Goal: Complete application form

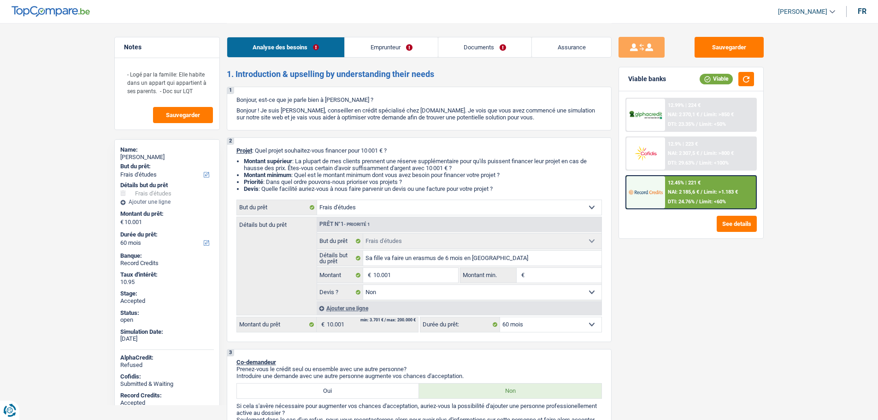
select select "study"
select select "60"
select select "study"
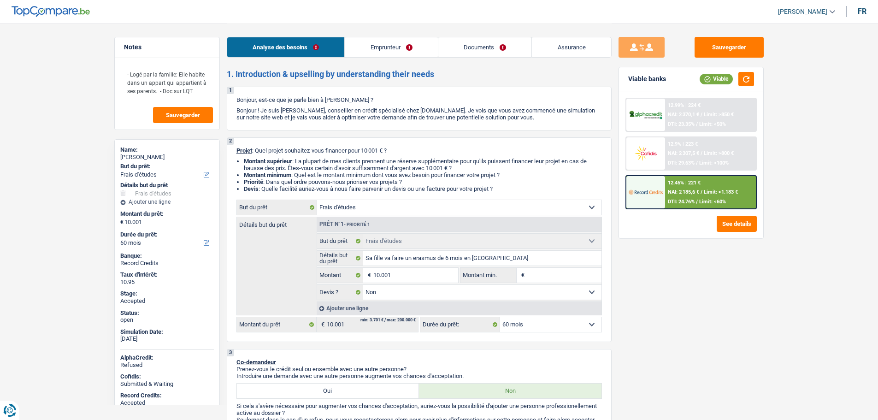
select select "false"
select select "60"
select select "privateEmployee"
select select "netSalary"
select select "alimony"
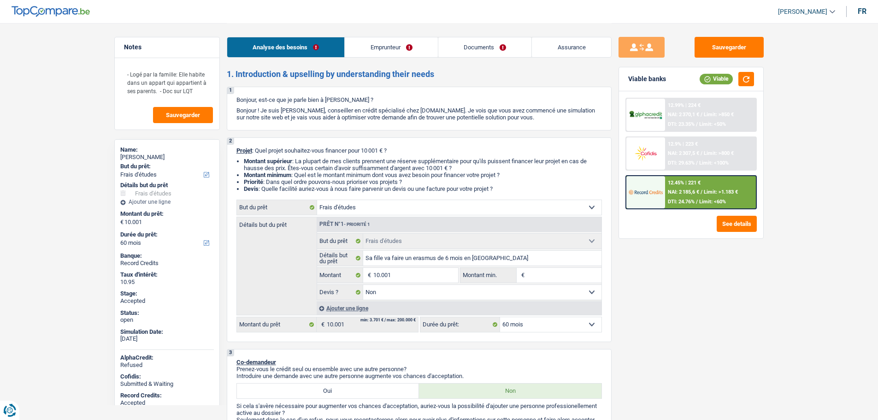
select select "familyAllowances"
select select "mealVouchers"
select select "liveWithParents"
select select "carLoan"
select select "60"
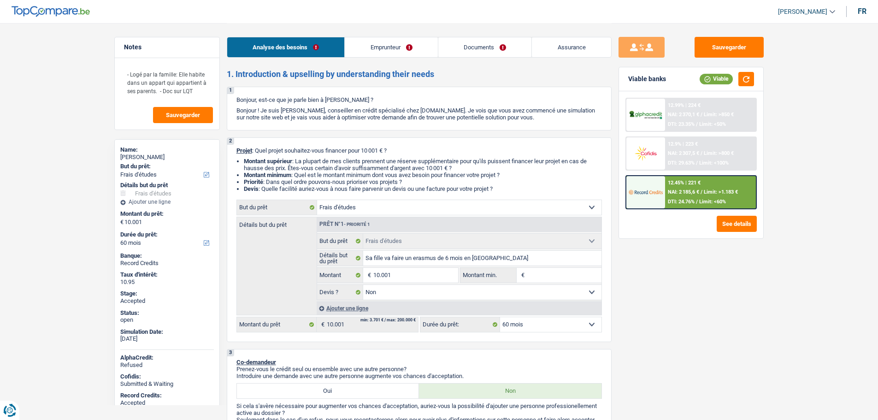
select select "study"
select select "false"
select select "60"
click at [367, 74] on h2 "1. Introduction & upselling by understanding their needs" at bounding box center [419, 74] width 385 height 10
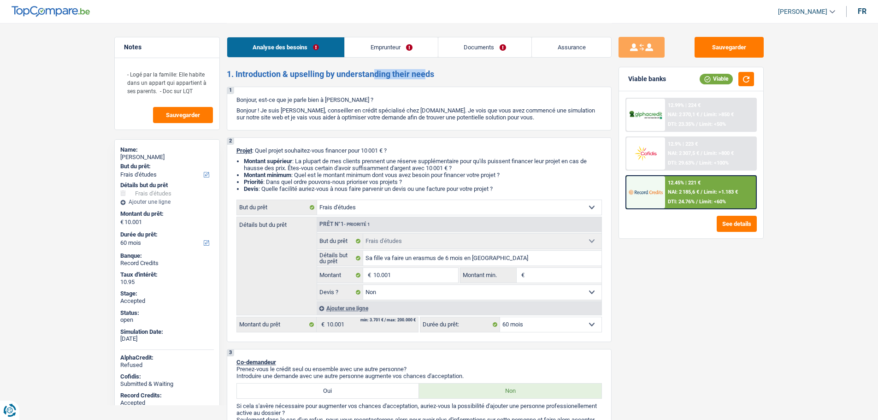
click at [367, 74] on h2 "1. Introduction & upselling by understanding their needs" at bounding box center [419, 74] width 385 height 10
click at [385, 55] on link "Emprunteur" at bounding box center [391, 47] width 93 height 20
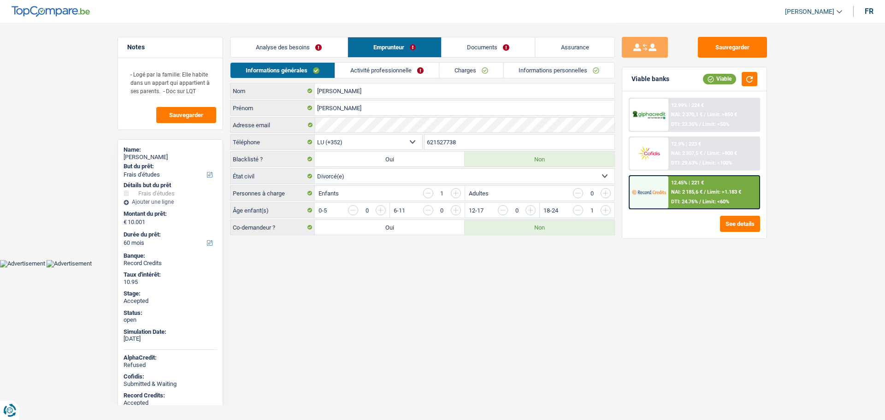
click at [285, 50] on link "Analyse des besoins" at bounding box center [289, 47] width 117 height 20
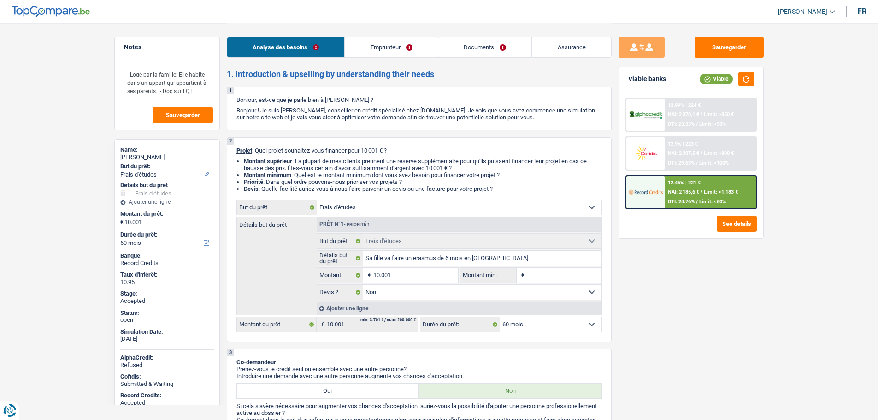
click at [582, 52] on link "Assurance" at bounding box center [571, 47] width 79 height 20
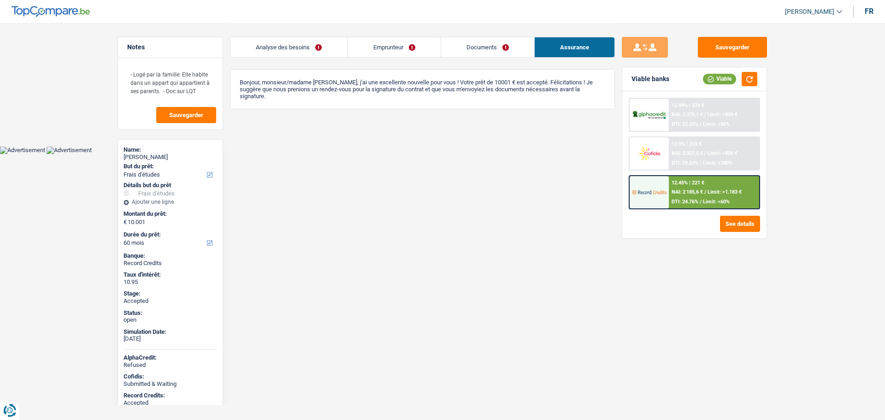
click at [303, 51] on link "Analyse des besoins" at bounding box center [289, 47] width 117 height 20
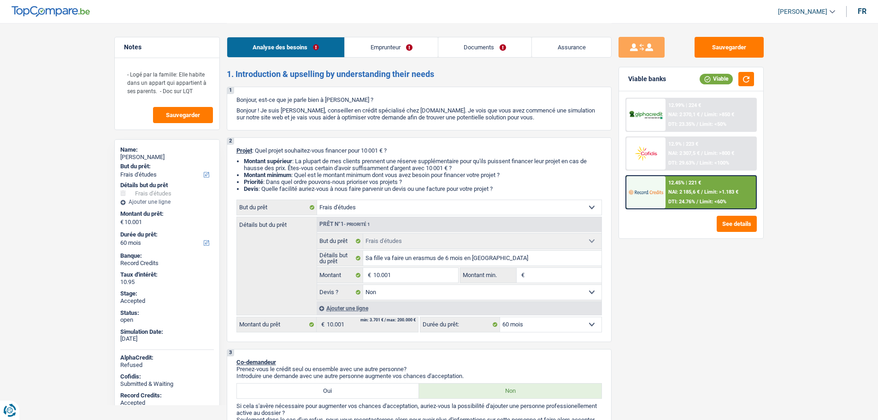
click at [377, 52] on link "Emprunteur" at bounding box center [391, 47] width 93 height 20
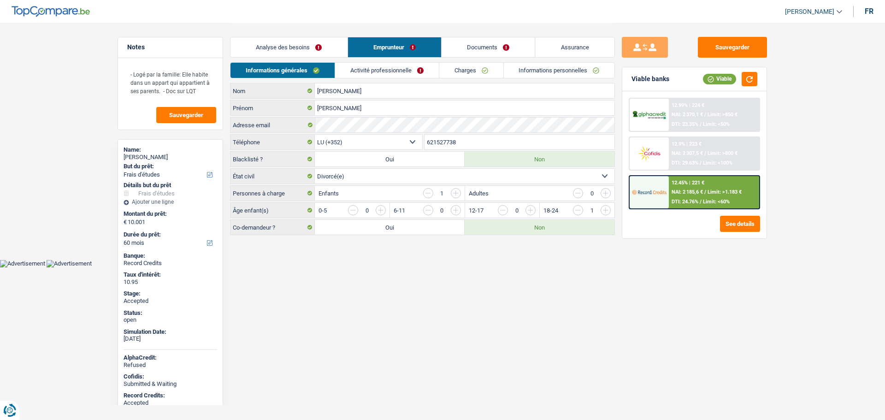
click at [359, 74] on link "Activité professionnelle" at bounding box center [387, 70] width 104 height 15
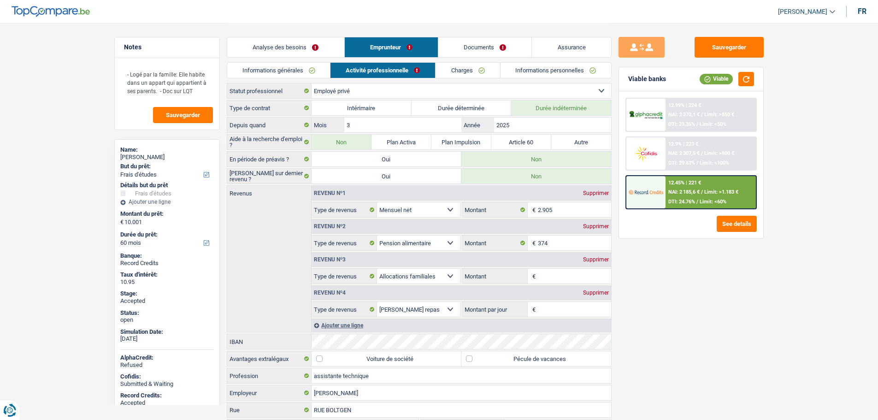
click at [273, 51] on link "Analyse des besoins" at bounding box center [285, 47] width 117 height 20
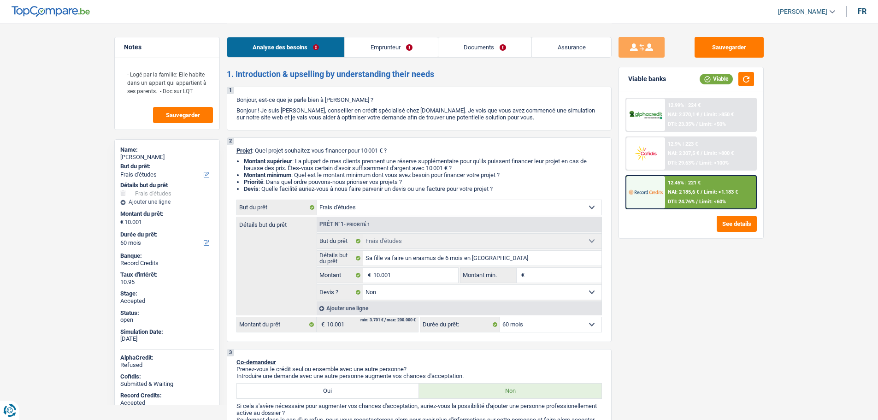
click at [492, 44] on link "Documents" at bounding box center [486, 47] width 94 height 20
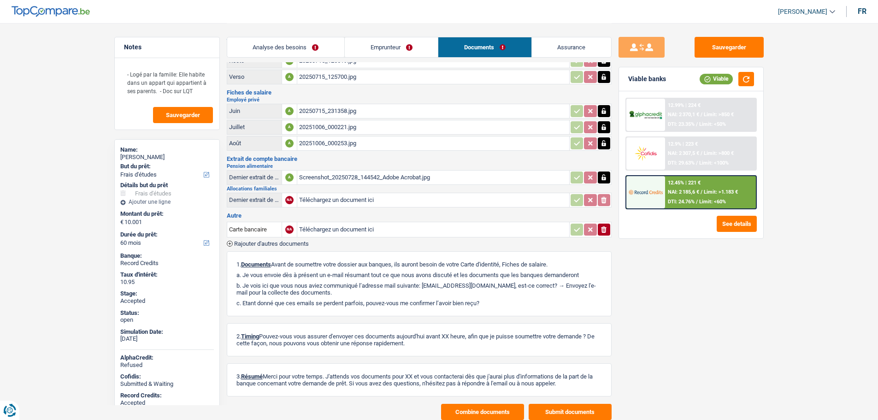
scroll to position [66, 0]
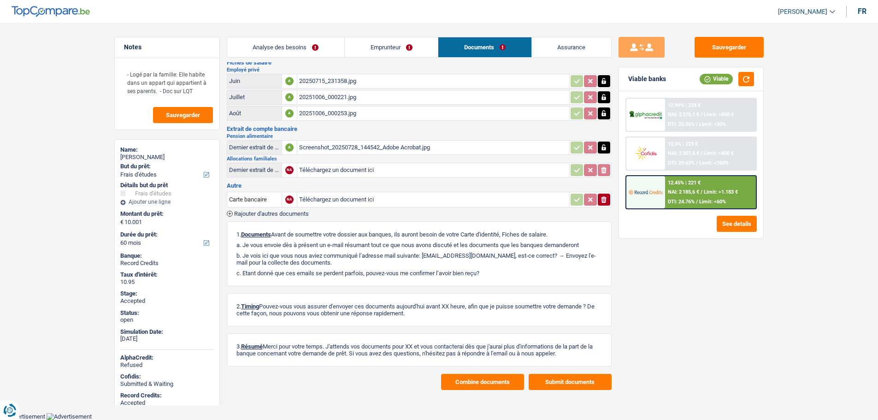
click at [481, 382] on button "Combine documents" at bounding box center [482, 382] width 83 height 16
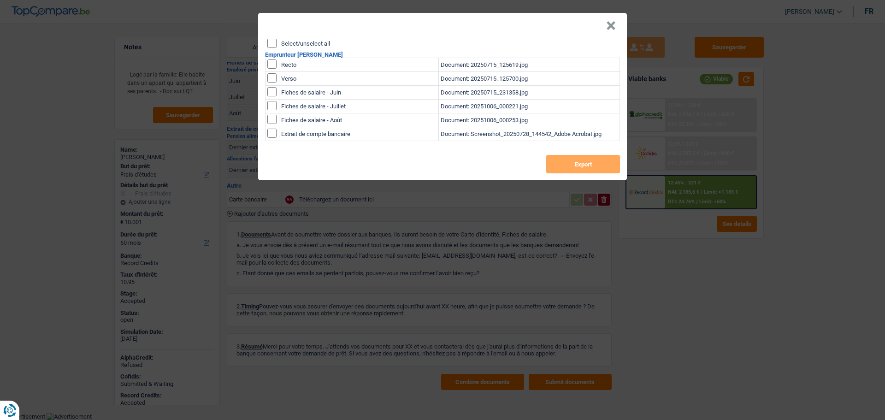
click at [299, 45] on label "Select/unselect all" at bounding box center [305, 44] width 49 height 6
click at [277, 45] on input "Select/unselect all" at bounding box center [271, 43] width 9 height 9
checkbox input "true"
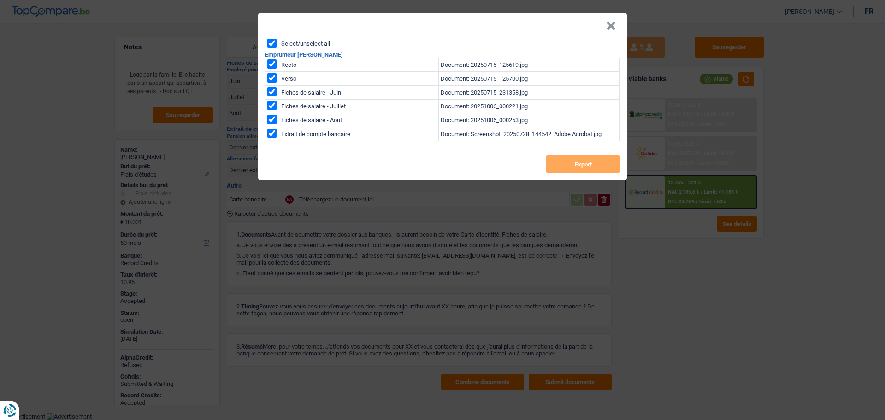
checkbox input "true"
click at [571, 164] on button "Export" at bounding box center [583, 164] width 74 height 18
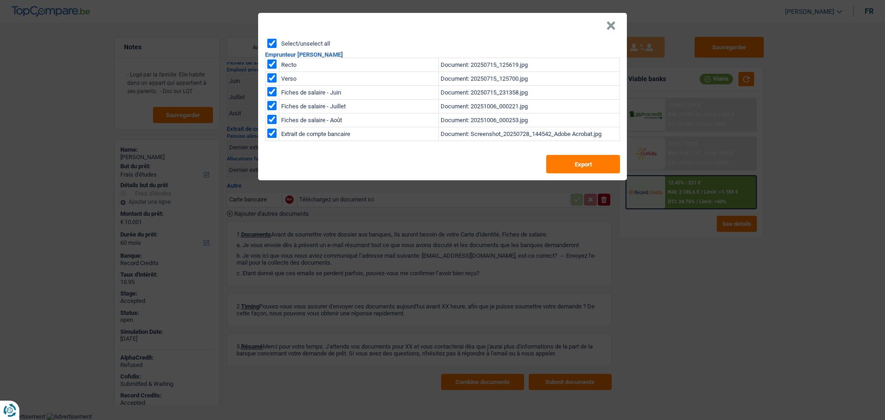
click at [605, 19] on header "×" at bounding box center [442, 26] width 369 height 26
click at [610, 24] on button "×" at bounding box center [611, 25] width 10 height 9
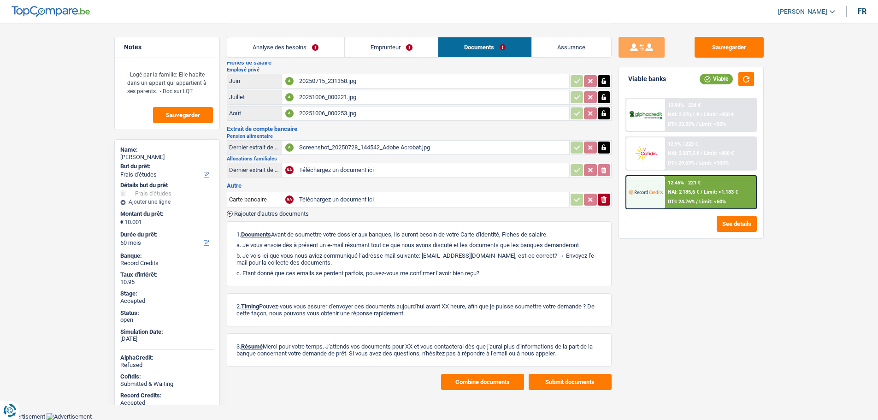
click at [275, 47] on link "Analyse des besoins" at bounding box center [285, 47] width 117 height 20
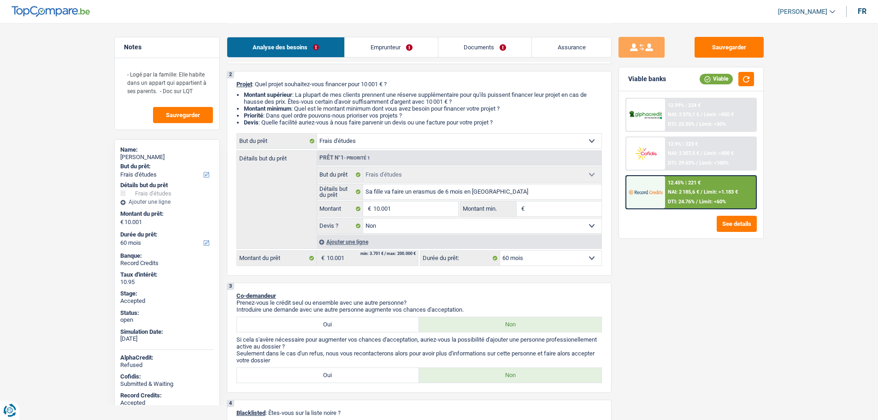
click at [375, 49] on link "Emprunteur" at bounding box center [391, 47] width 93 height 20
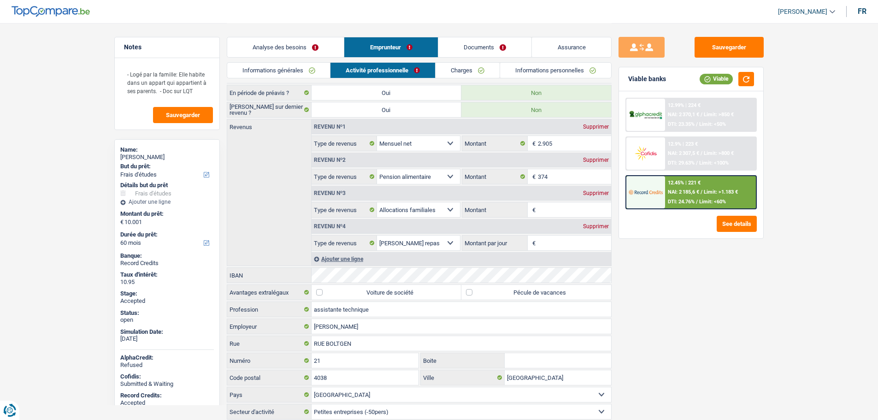
click at [461, 72] on link "Charges" at bounding box center [468, 70] width 64 height 15
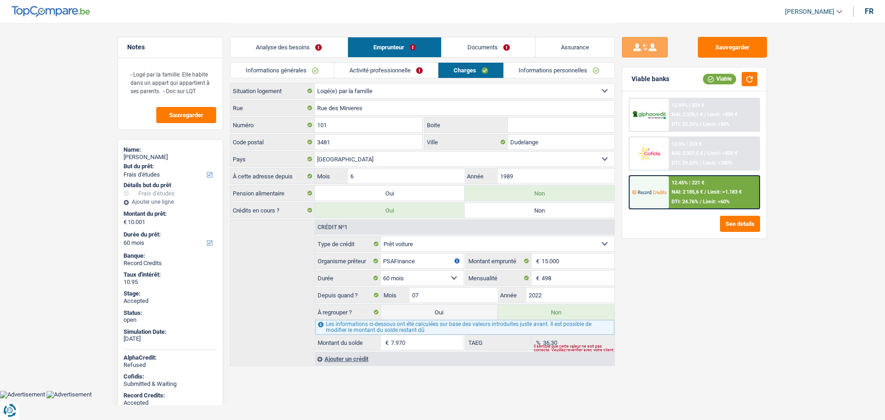
click at [380, 65] on link "Activité professionnelle" at bounding box center [386, 70] width 104 height 15
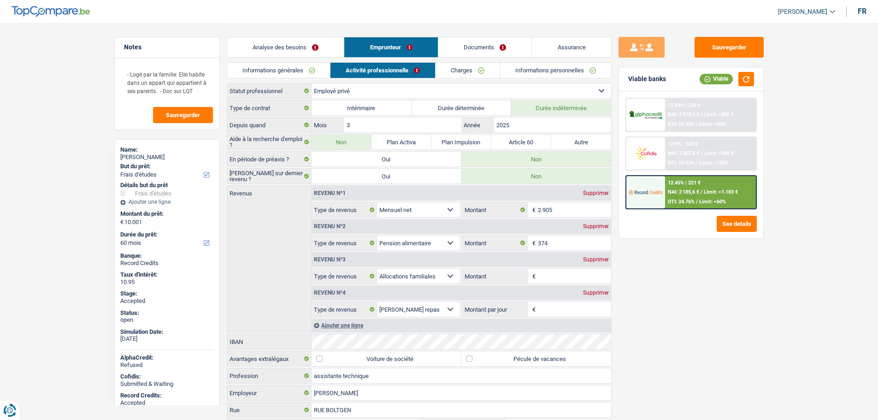
click at [522, 73] on link "Informations personnelles" at bounding box center [555, 70] width 111 height 15
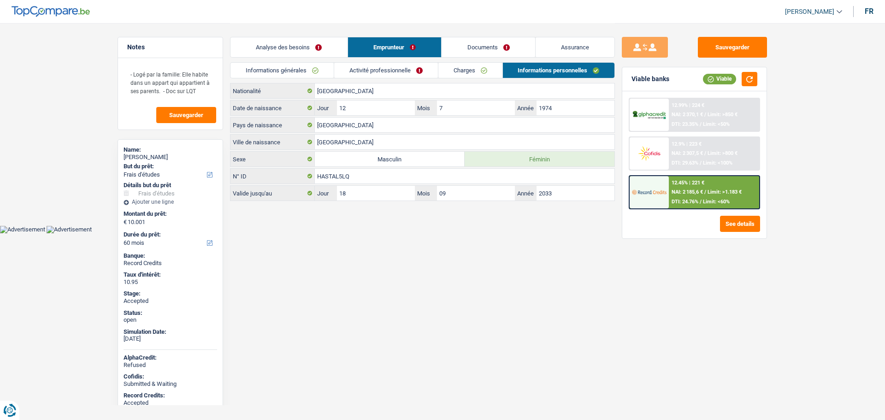
click at [470, 73] on link "Charges" at bounding box center [471, 70] width 64 height 15
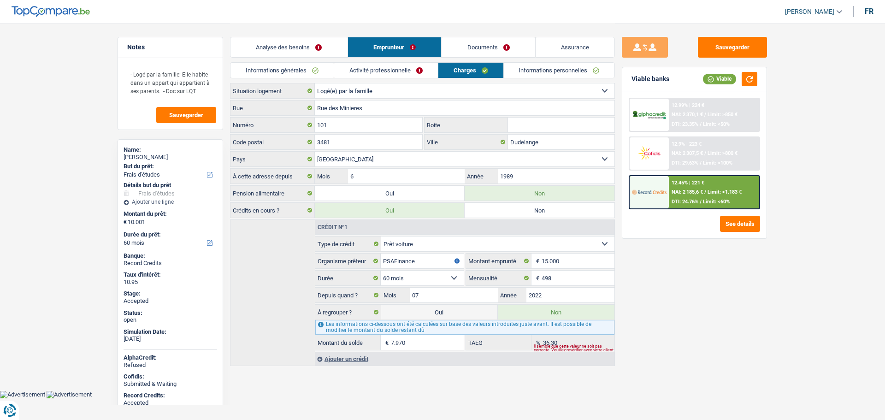
click at [268, 36] on div "Analyse des besoins Emprunteur Documents Assurance" at bounding box center [422, 42] width 385 height 39
click at [267, 39] on link "Analyse des besoins" at bounding box center [289, 47] width 117 height 20
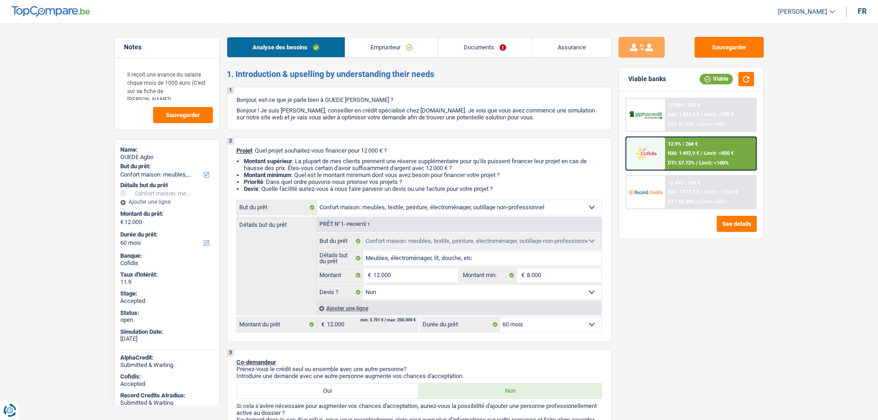
select select "household"
select select "60"
select select "household"
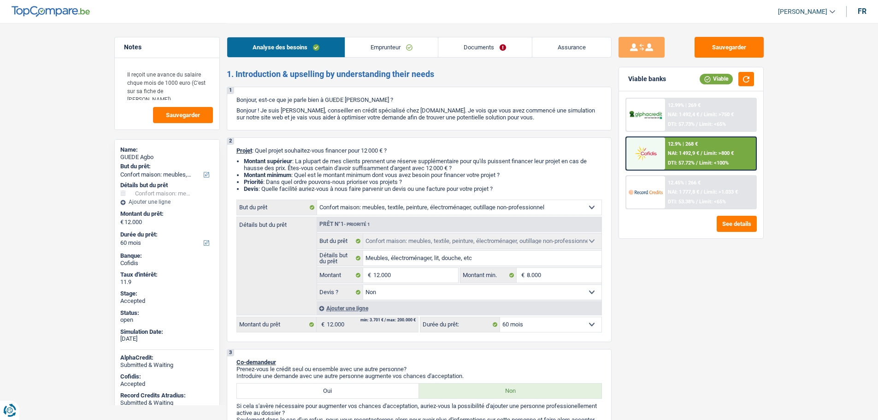
select select "false"
select select "60"
select select "worker"
select select "netSalary"
select select "ownerWithMortgage"
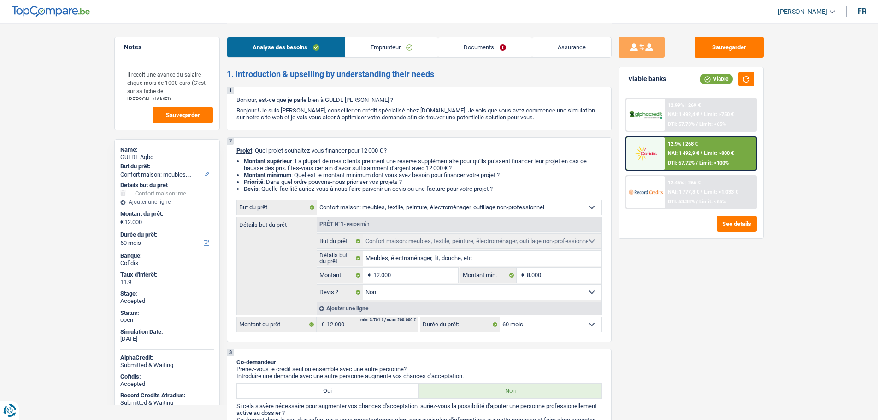
select select "mortgage"
select select "240"
select select "personalLoan"
select select "homeFurnishingOrRelocation"
select select "18"
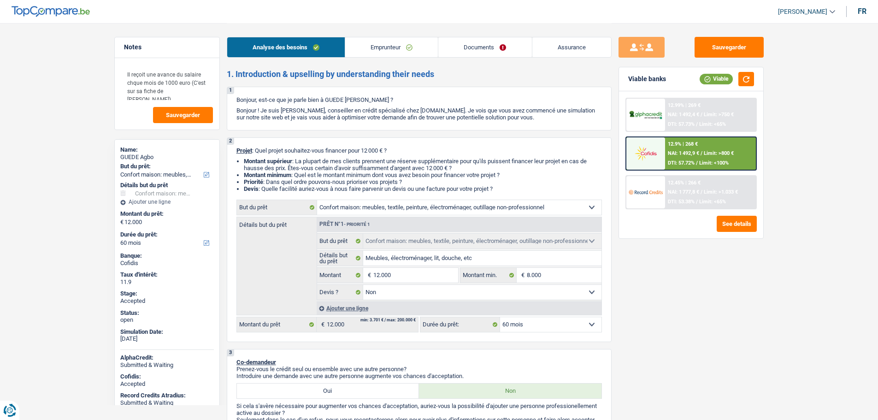
select select "household"
select select "false"
select select "60"
drag, startPoint x: 133, startPoint y: 74, endPoint x: 184, endPoint y: 89, distance: 52.7
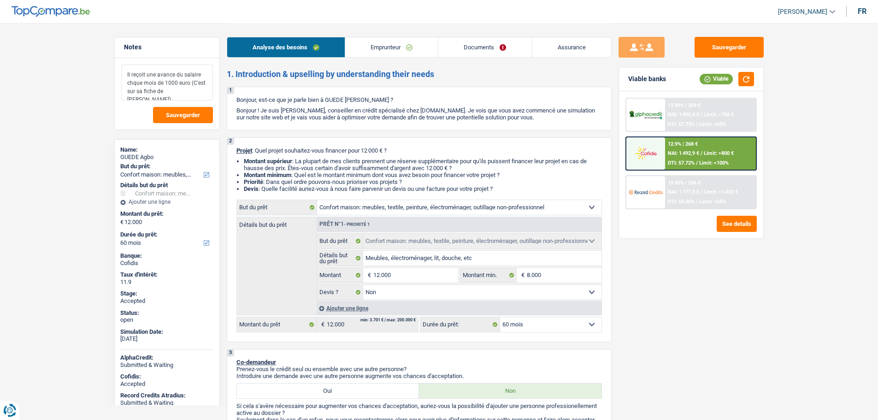
click at [184, 89] on textarea "Il reçoit une avance du salaire chque mois de 1000 euro (C'est sur sa fiche de …" at bounding box center [167, 83] width 92 height 36
click at [482, 49] on link "Documents" at bounding box center [485, 47] width 93 height 20
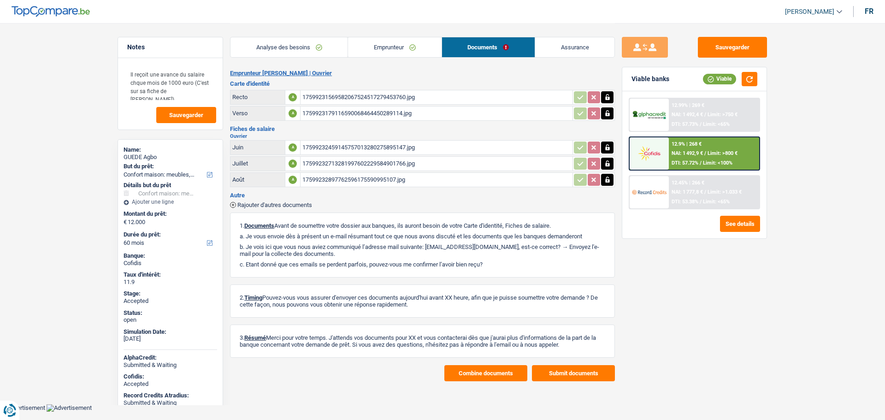
click at [553, 44] on link "Assurance" at bounding box center [574, 47] width 79 height 20
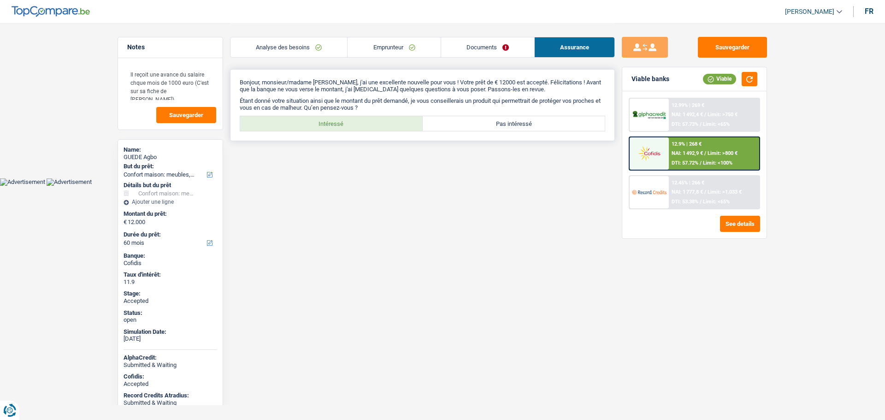
click at [351, 126] on label "Intéressé" at bounding box center [331, 123] width 183 height 15
click at [351, 126] on input "Intéressé" at bounding box center [331, 123] width 183 height 15
radio input "true"
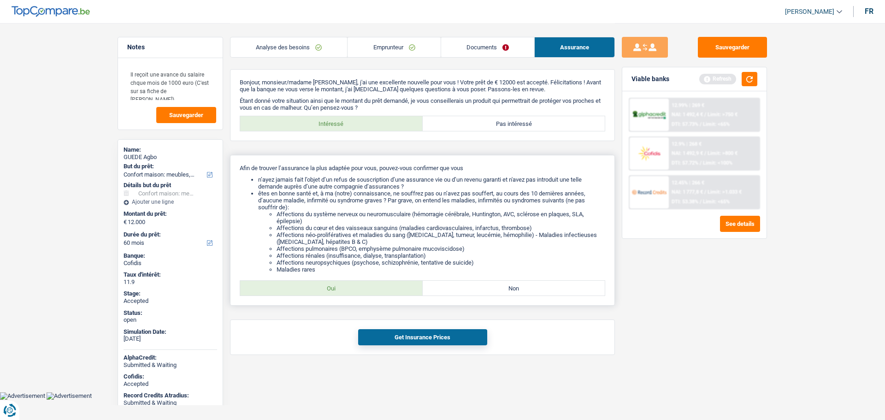
click at [362, 288] on label "Oui" at bounding box center [331, 288] width 183 height 15
click at [362, 288] on input "Oui" at bounding box center [331, 288] width 183 height 15
radio input "true"
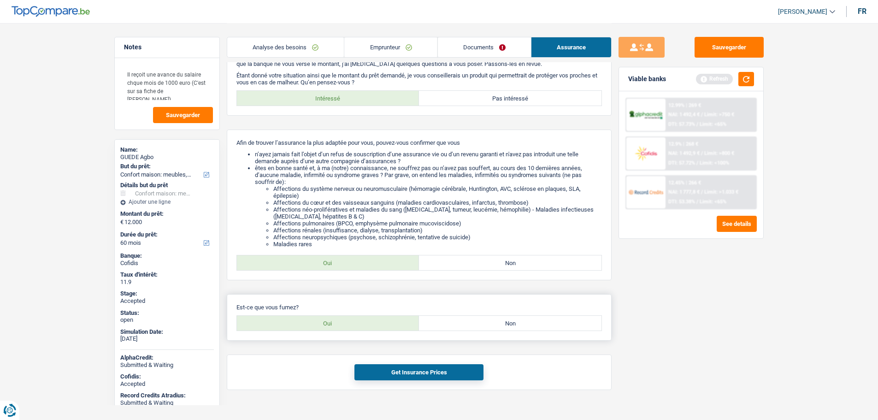
scroll to position [39, 0]
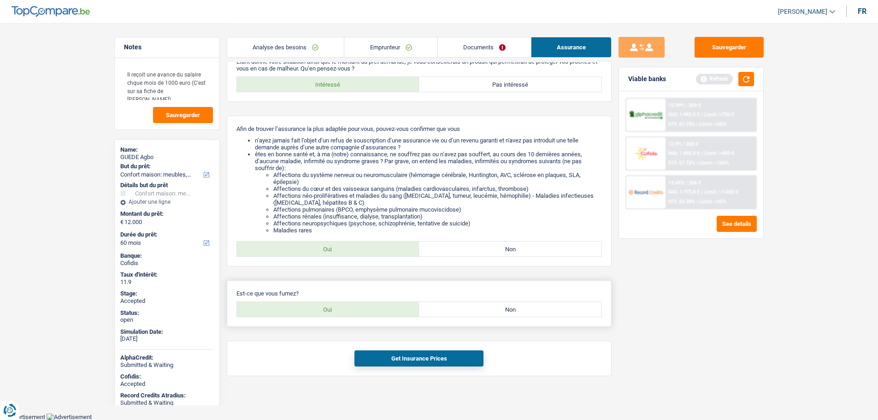
click at [362, 311] on label "Oui" at bounding box center [328, 309] width 183 height 15
click at [362, 311] on input "Oui" at bounding box center [328, 309] width 183 height 15
radio input "true"
drag, startPoint x: 389, startPoint y: 354, endPoint x: 550, endPoint y: 240, distance: 196.9
click at [390, 354] on button "Get Insurance Prices" at bounding box center [419, 358] width 129 height 16
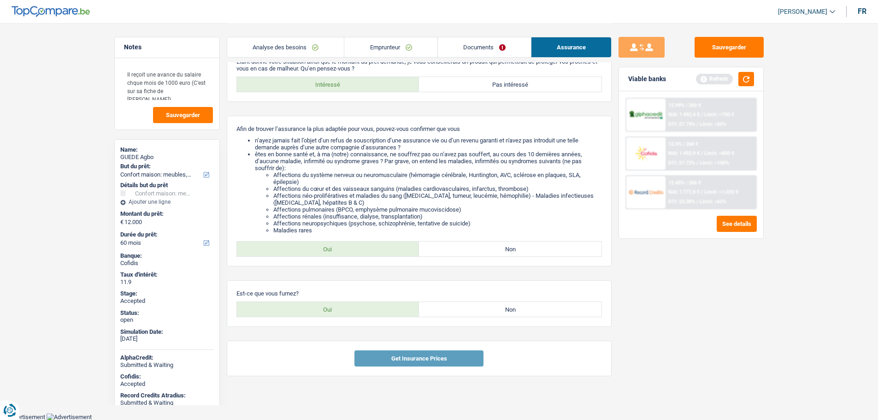
click at [798, 9] on span "[PERSON_NAME]" at bounding box center [802, 12] width 49 height 8
click at [783, 85] on button "SO" at bounding box center [786, 84] width 82 height 18
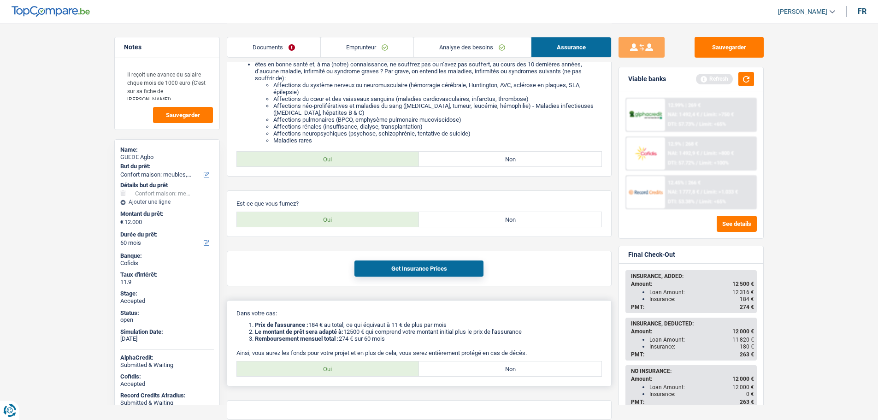
scroll to position [172, 0]
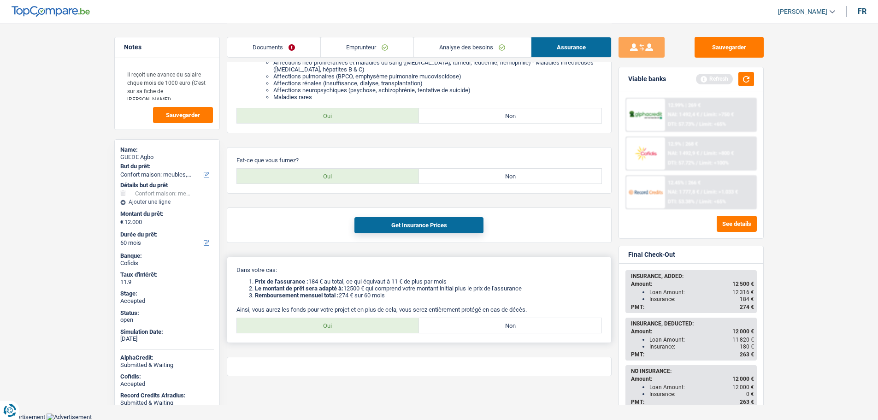
click at [323, 332] on label "Oui" at bounding box center [328, 325] width 183 height 15
click at [323, 332] on input "Oui" at bounding box center [328, 325] width 183 height 15
radio input "true"
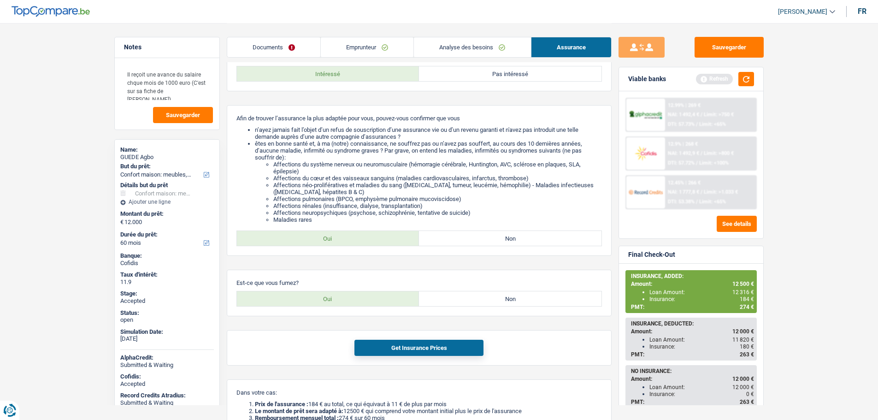
scroll to position [0, 0]
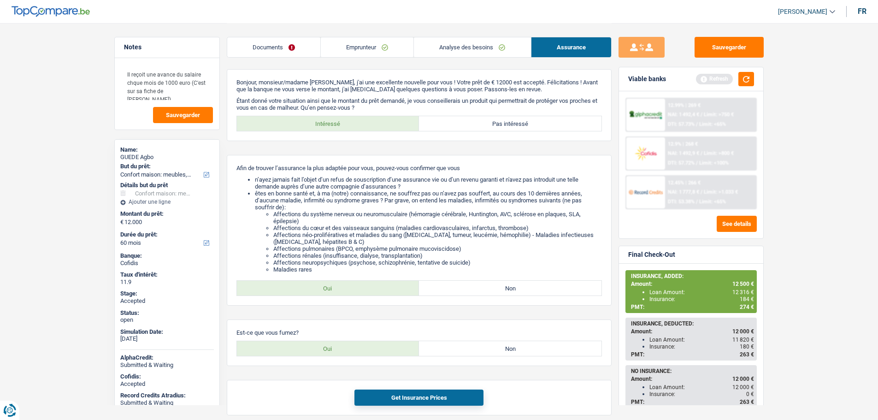
click at [453, 47] on link "Analyse des besoins" at bounding box center [472, 47] width 117 height 20
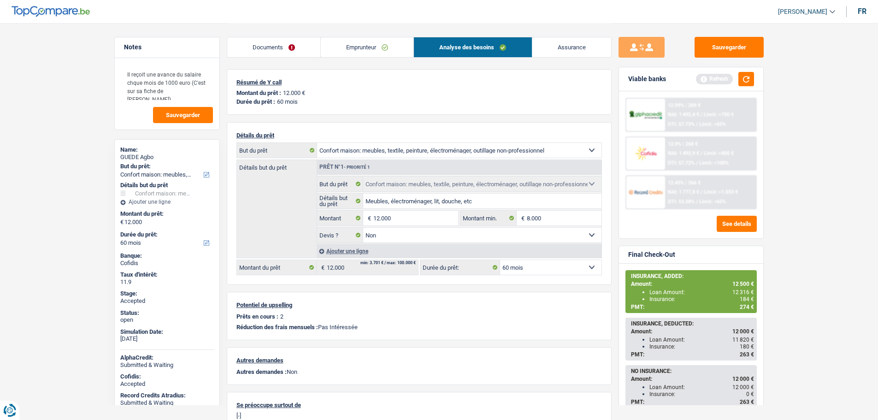
click at [105, 193] on main "Notes Il reçoit une avance du salaire chque mois de 1000 euro (C'est sur sa fic…" at bounding box center [439, 251] width 878 height 503
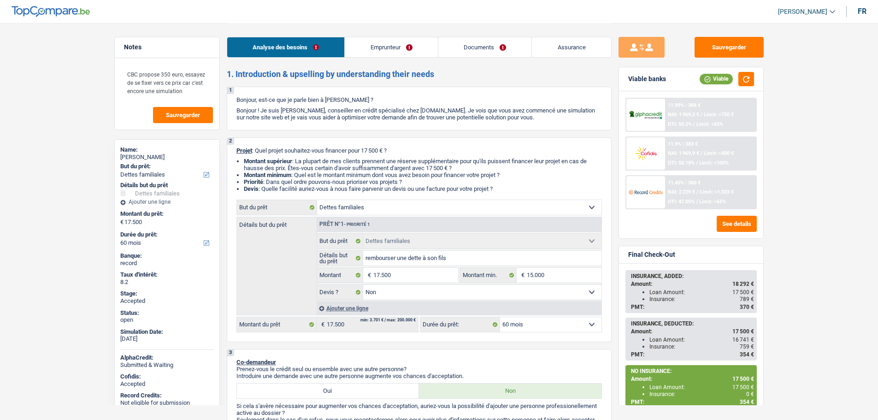
select select "familyDebt"
select select "60"
select select "familyDebt"
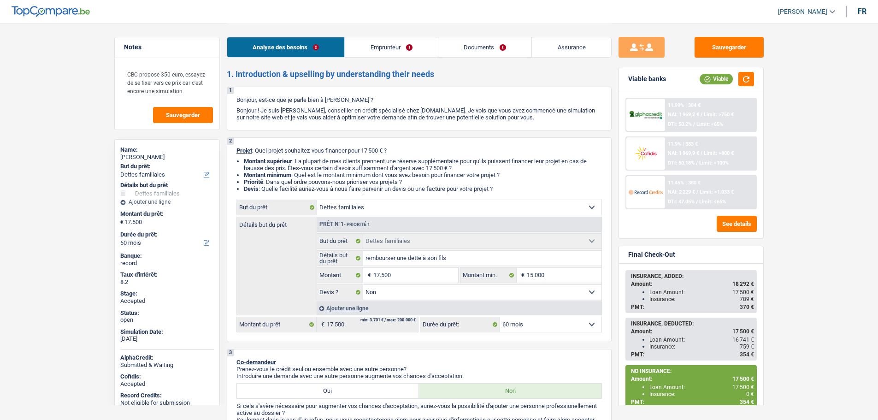
select select "false"
select select "60"
select select "publicEmployee"
select select "netSalary"
select select "other"
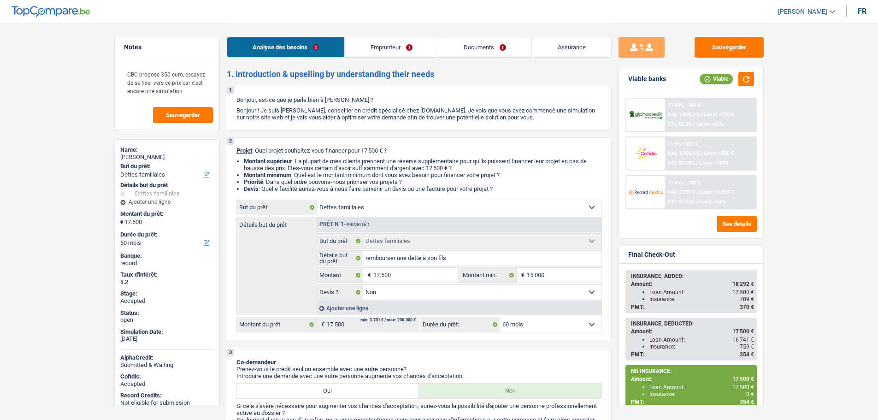
select select "mealVouchers"
select select "ownerWithMortgage"
select select "cardOrCredit"
select select "renovationLoan"
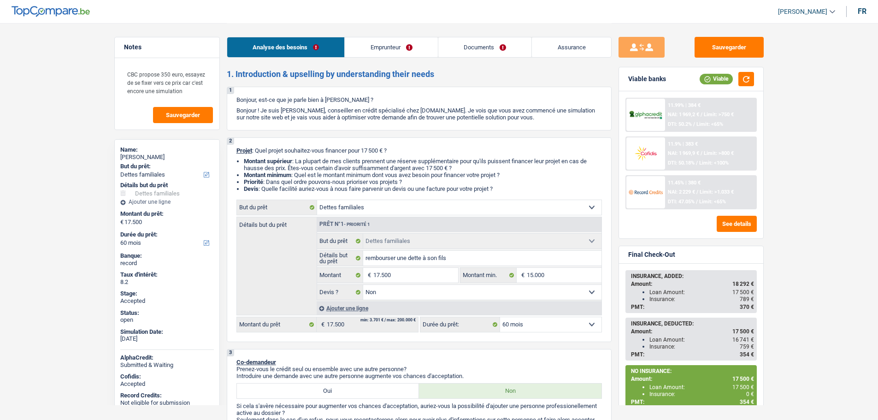
select select "42"
select select "cardOrCredit"
select select "mortgage"
select select "240"
select select "mortgage"
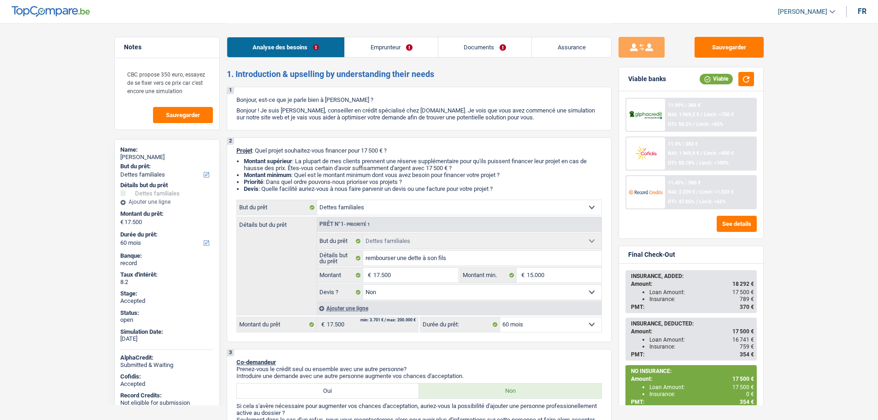
select select "240"
select select "personalLoan"
select select "other"
select select "84"
select select "familyDebt"
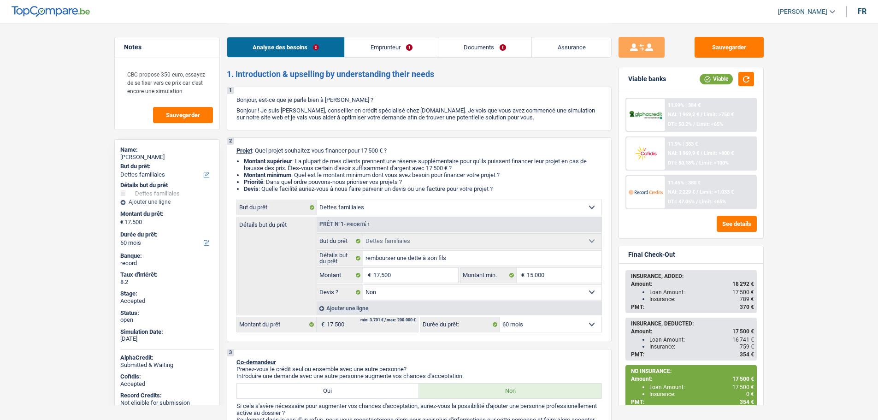
select select "familyDebt"
select select "false"
select select "60"
click at [570, 52] on link "Assurance" at bounding box center [571, 47] width 79 height 20
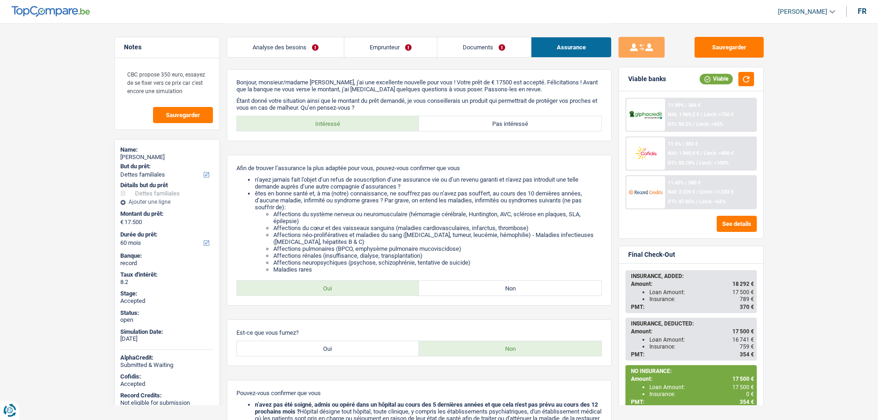
click at [387, 50] on link "Emprunteur" at bounding box center [390, 47] width 93 height 20
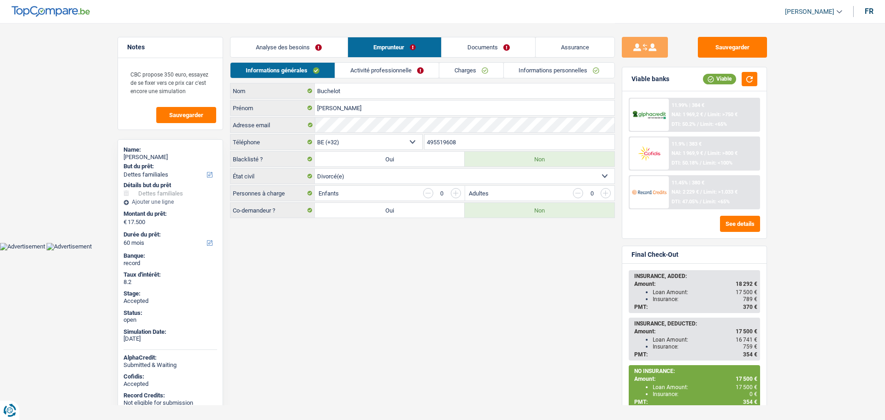
drag, startPoint x: 278, startPoint y: 48, endPoint x: 322, endPoint y: 45, distance: 44.4
click at [278, 48] on link "Analyse des besoins" at bounding box center [289, 47] width 117 height 20
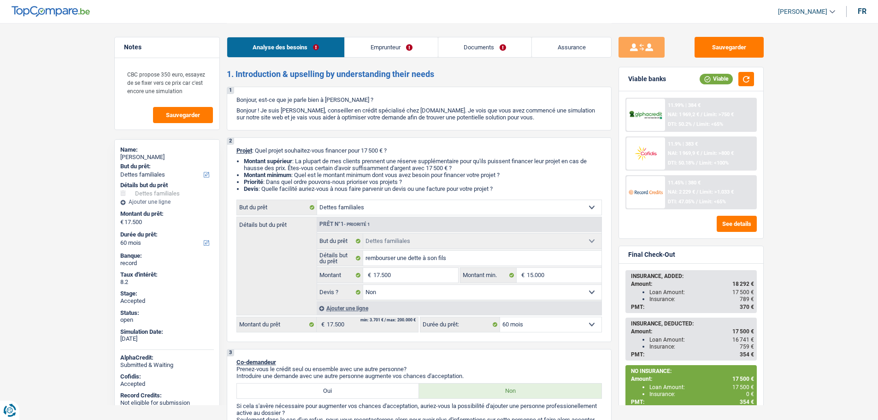
click at [811, 8] on span "[PERSON_NAME]" at bounding box center [802, 12] width 49 height 8
click at [778, 87] on button "SO" at bounding box center [786, 84] width 82 height 18
select select "familyDebt"
select select "false"
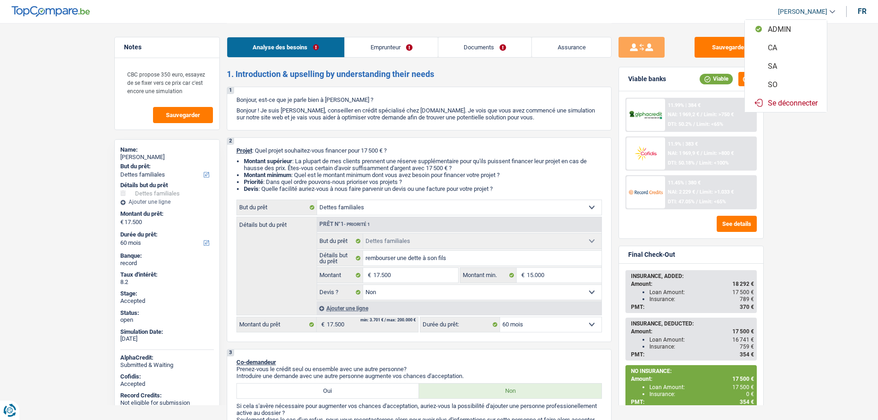
select select "60"
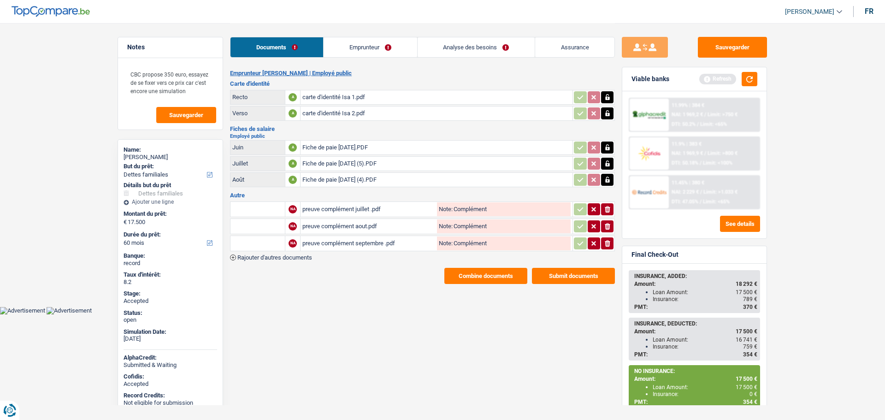
click at [479, 48] on link "Analyse des besoins" at bounding box center [476, 47] width 117 height 20
